Goal: Find specific page/section: Find specific page/section

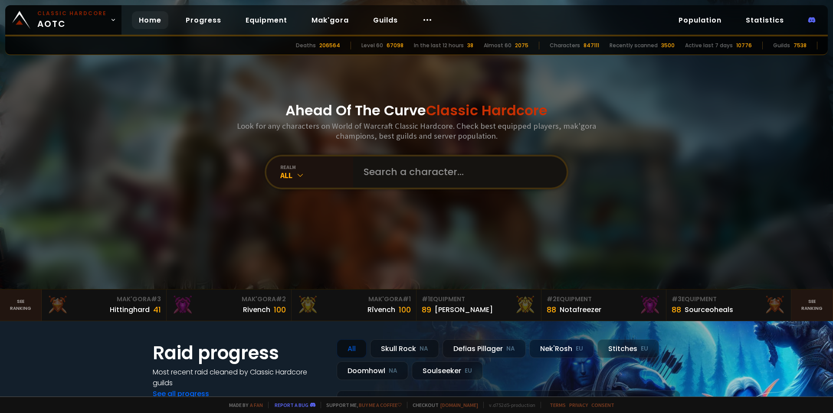
click at [437, 161] on input "text" at bounding box center [457, 172] width 198 height 31
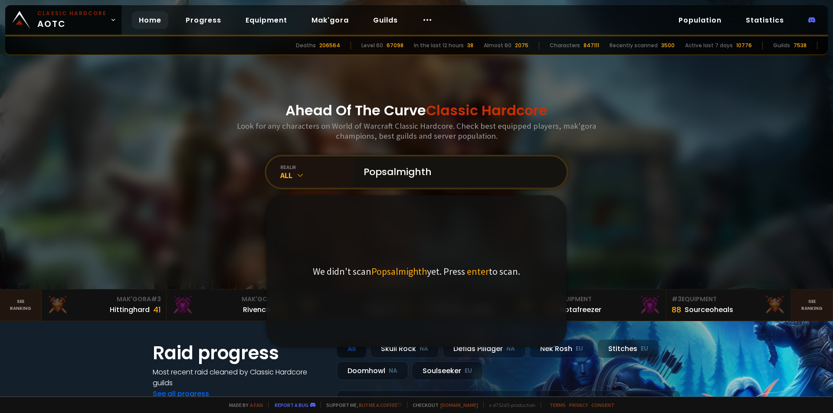
type input "Popsalmighthy"
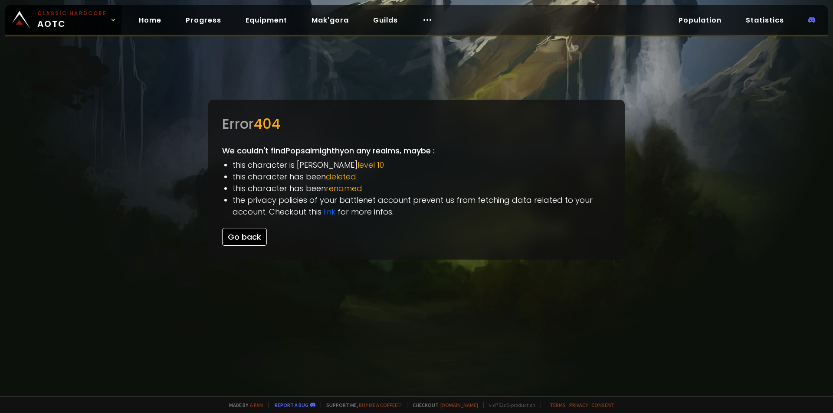
click at [238, 242] on button "Go back" at bounding box center [244, 237] width 45 height 18
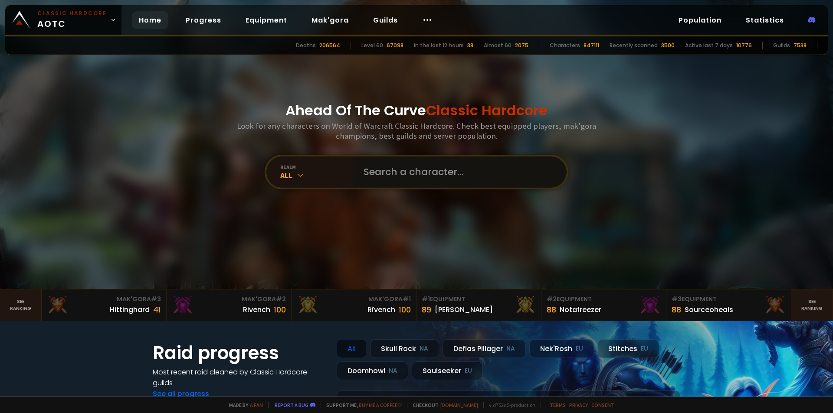
click at [416, 165] on input "text" at bounding box center [457, 172] width 198 height 31
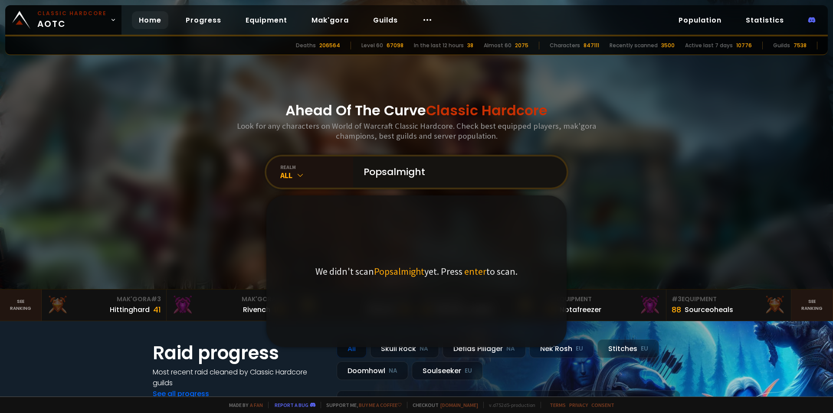
type input "Popsalmighty"
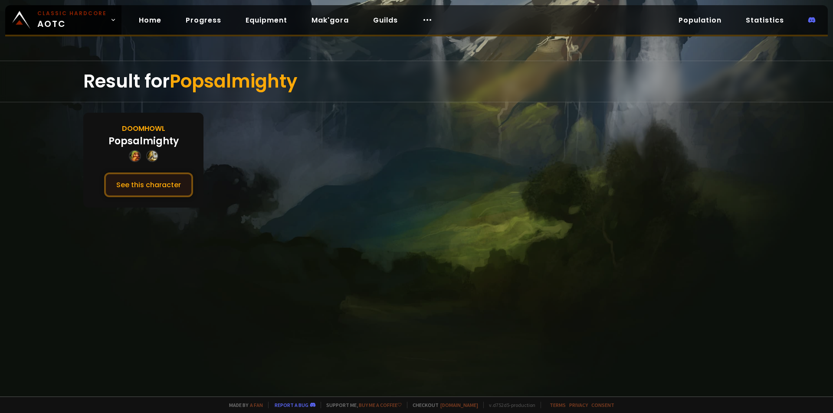
click at [129, 181] on button "See this character" at bounding box center [148, 185] width 89 height 25
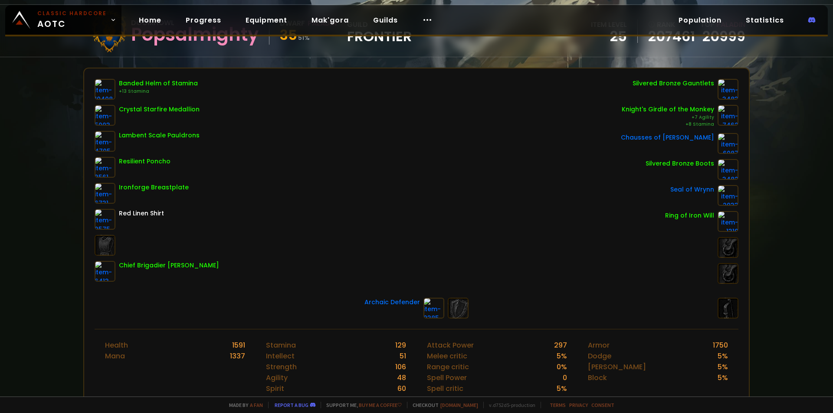
scroll to position [87, 0]
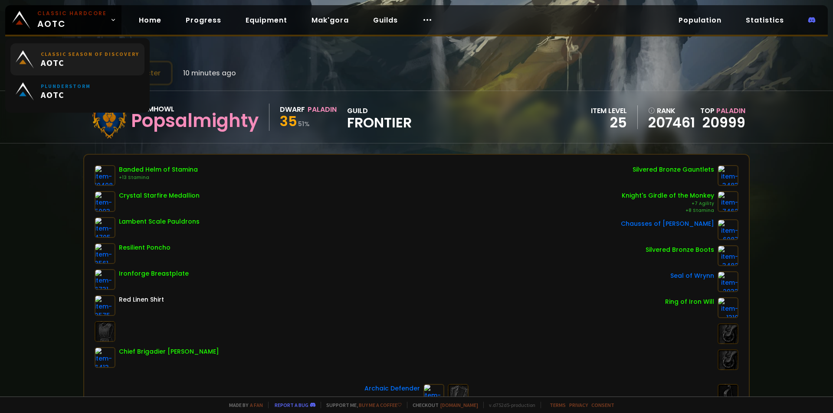
click at [101, 65] on span "AOTC" at bounding box center [90, 62] width 98 height 11
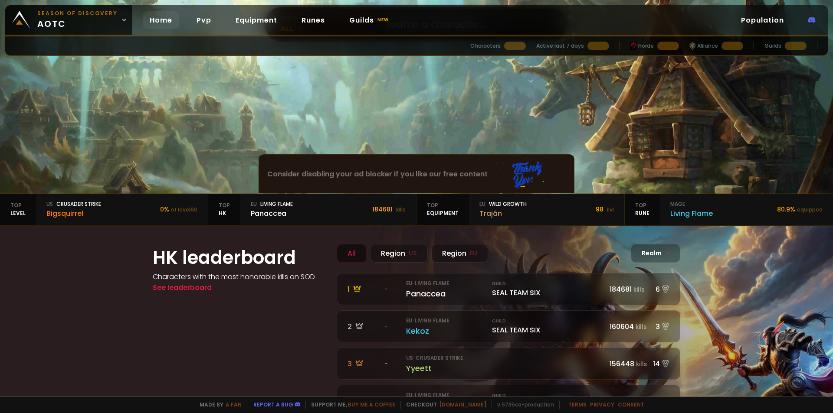
scroll to position [130, 0]
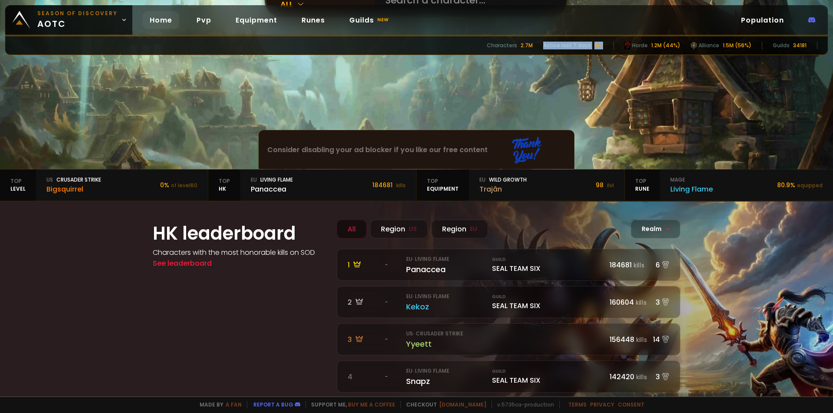
drag, startPoint x: 604, startPoint y: 47, endPoint x: 543, endPoint y: 50, distance: 61.3
click at [543, 50] on div "Characters 2.7M Active last 7 days 107 Horde 1.2M (44%) Alliance 1.5M (56%) Gui…" at bounding box center [416, 45] width 823 height 19
drag, startPoint x: 608, startPoint y: 43, endPoint x: 549, endPoint y: 48, distance: 59.6
click at [549, 48] on div "Characters 2.7M Active last 7 days 107 Horde 1.2M (44%) Alliance 1.5M (56%) Gui…" at bounding box center [416, 45] width 823 height 19
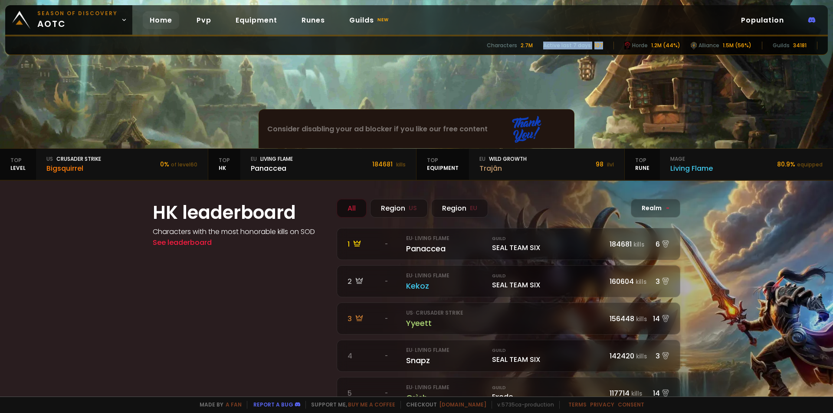
scroll to position [174, 0]
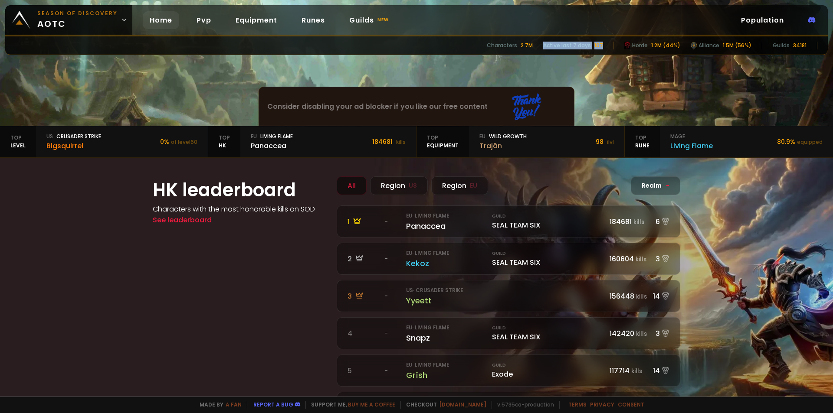
click at [603, 46] on div "107" at bounding box center [598, 46] width 9 height 8
drag, startPoint x: 607, startPoint y: 46, endPoint x: 595, endPoint y: 46, distance: 12.6
click at [595, 46] on div "Characters 2.7M Active last 7 days 107 Horde 1.2M (44%) Alliance 1.5M (56%) Gui…" at bounding box center [416, 45] width 823 height 19
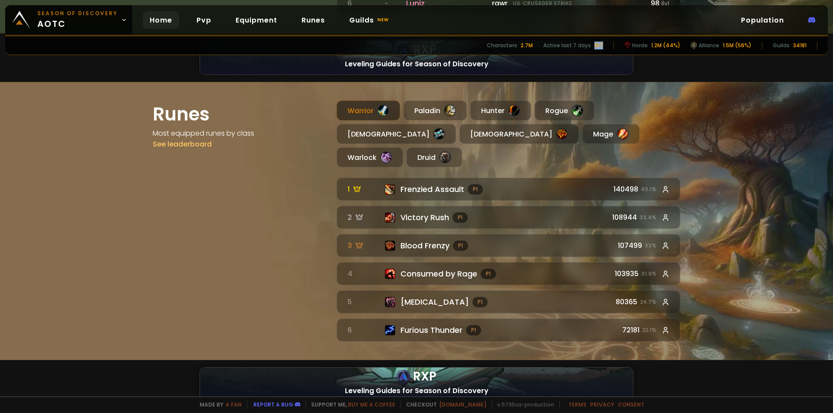
scroll to position [868, 0]
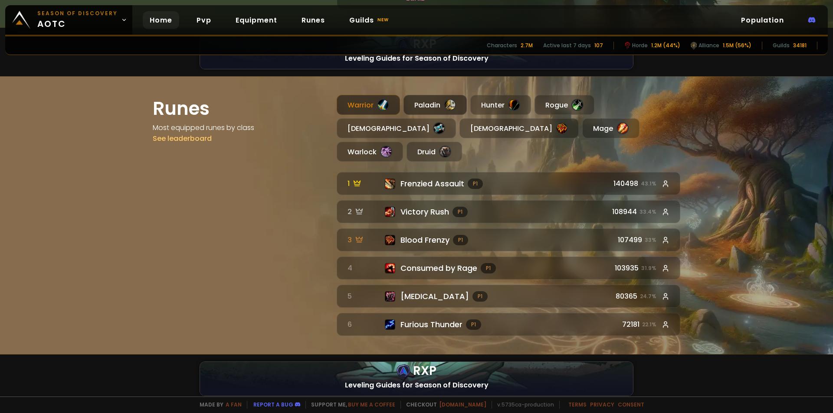
click at [452, 102] on div at bounding box center [450, 105] width 12 height 12
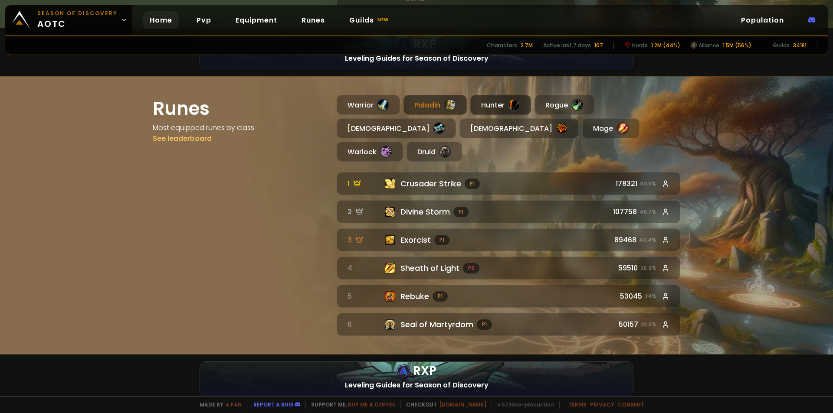
click at [486, 108] on div "Hunter" at bounding box center [500, 105] width 61 height 20
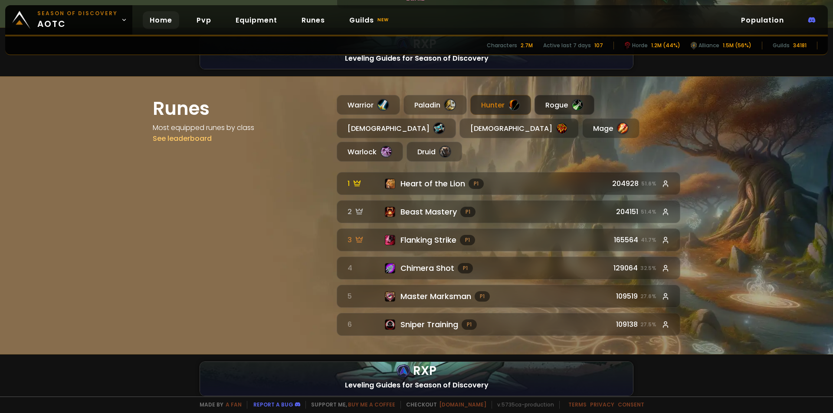
click at [539, 105] on div "Rogue" at bounding box center [564, 105] width 60 height 20
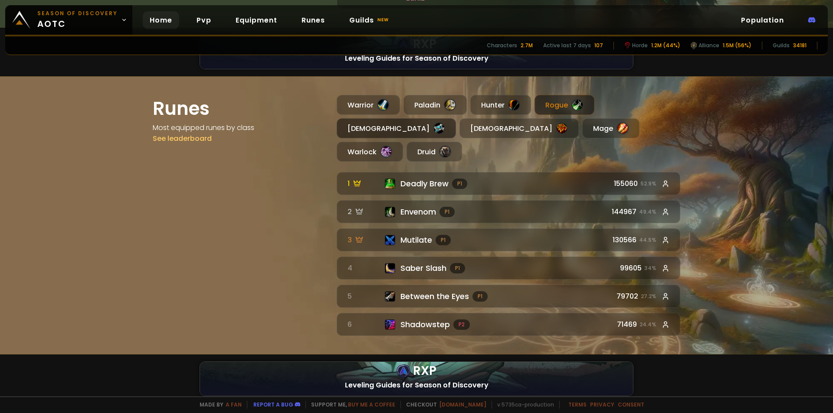
click at [445, 122] on div at bounding box center [439, 128] width 12 height 12
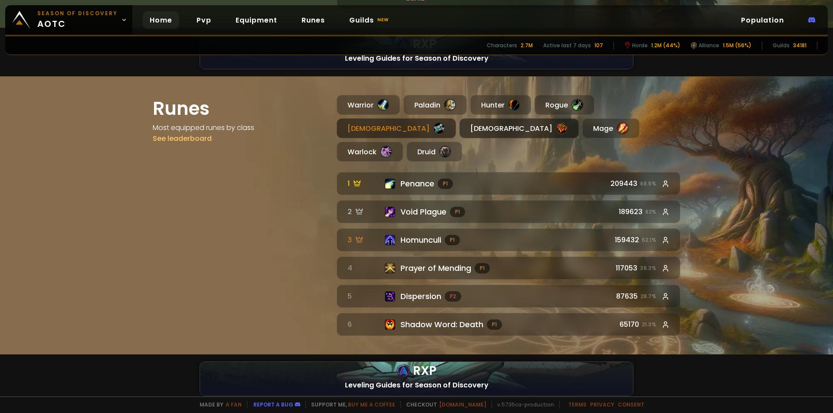
click at [459, 134] on div "Shaman" at bounding box center [518, 128] width 119 height 20
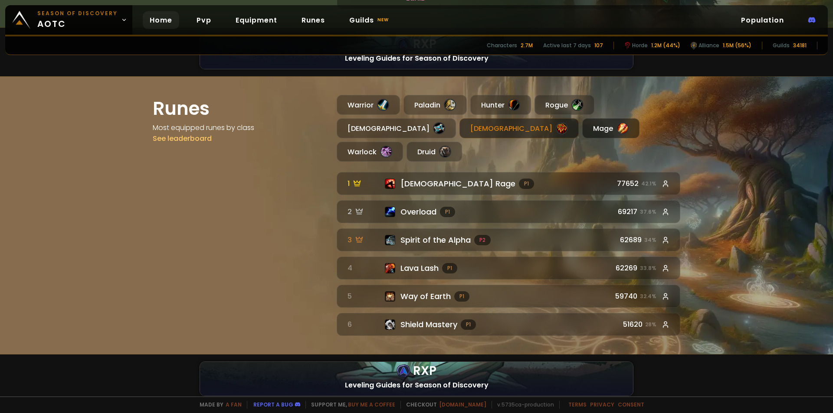
click at [616, 125] on div at bounding box center [622, 128] width 12 height 12
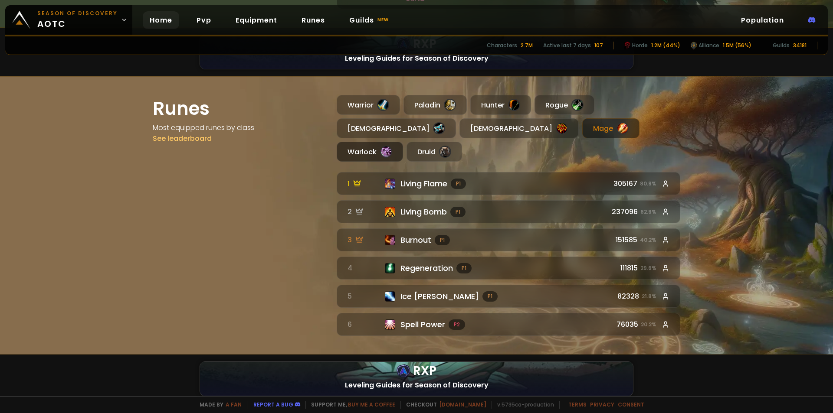
click at [403, 142] on div "Warlock" at bounding box center [370, 152] width 66 height 20
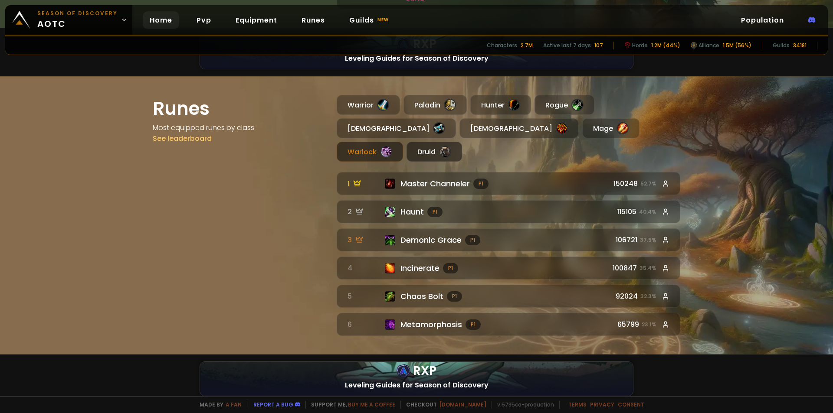
click at [462, 142] on div "Druid" at bounding box center [434, 152] width 56 height 20
